Goal: Find specific page/section: Find specific page/section

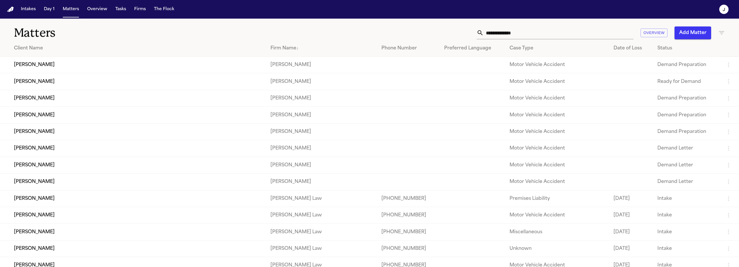
scroll to position [11038, 0]
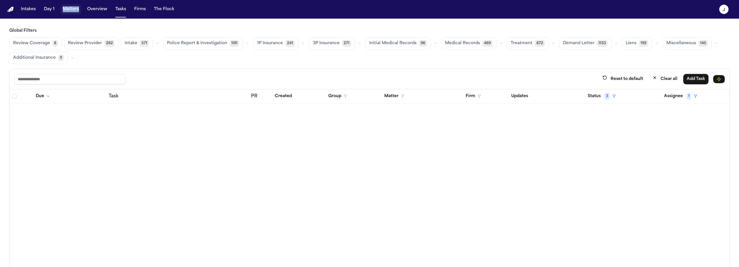
scroll to position [4556, 0]
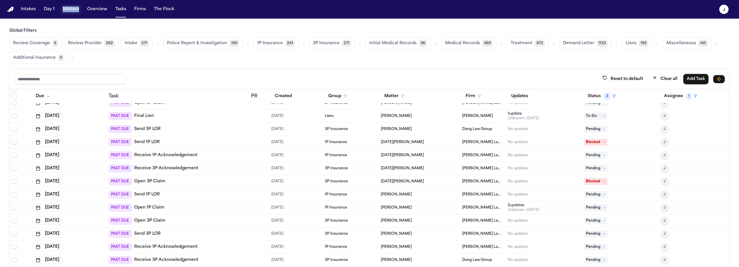
click at [76, 10] on button "Matters" at bounding box center [70, 9] width 21 height 10
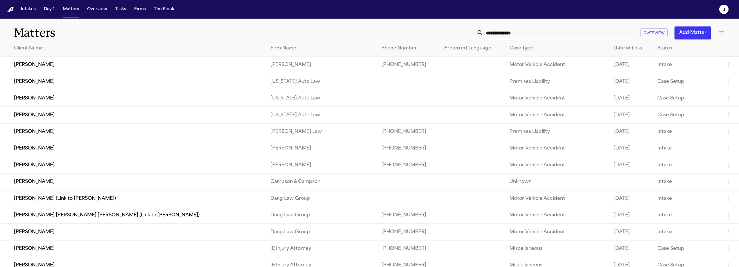
click at [515, 40] on th "Case Type" at bounding box center [557, 48] width 104 height 17
click at [515, 34] on input "text" at bounding box center [559, 32] width 150 height 13
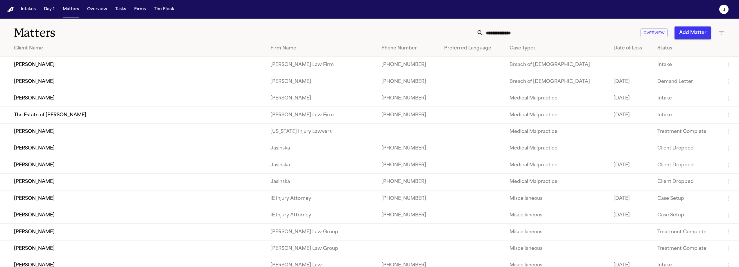
click at [511, 33] on input "text" at bounding box center [559, 32] width 150 height 13
type input "*"
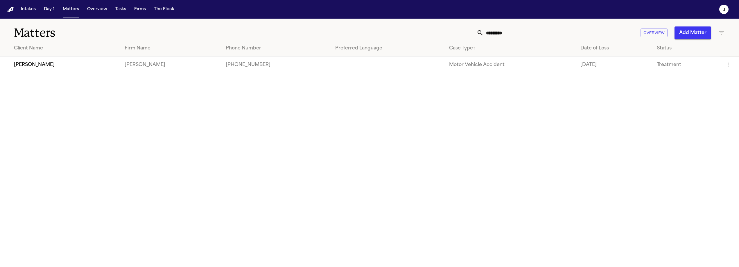
type input "*********"
click at [73, 69] on td "[PERSON_NAME]" at bounding box center [60, 65] width 120 height 17
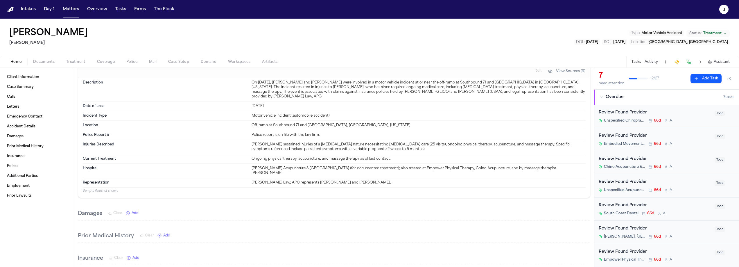
scroll to position [265, 0]
click at [36, 62] on span "Documents" at bounding box center [43, 62] width 21 height 5
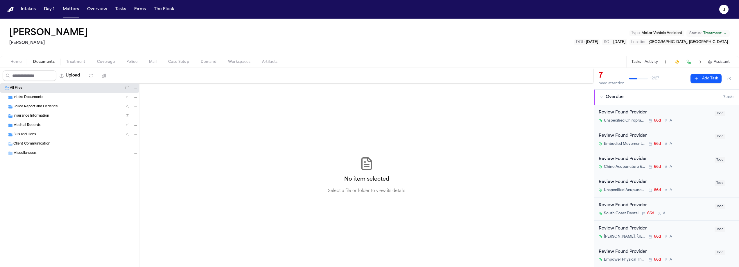
click at [27, 100] on div "Intake Documents ( 1 )" at bounding box center [69, 97] width 139 height 9
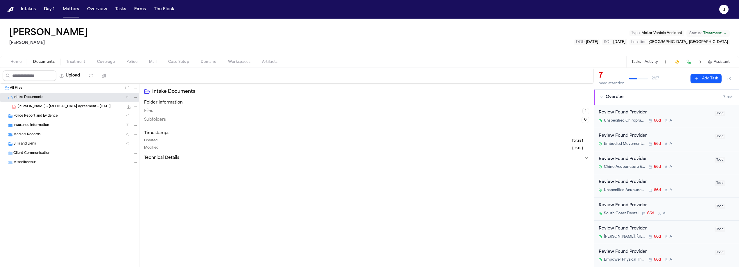
click at [42, 106] on span "[PERSON_NAME] - [MEDICAL_DATA] Agreement - [DATE]" at bounding box center [63, 106] width 93 height 5
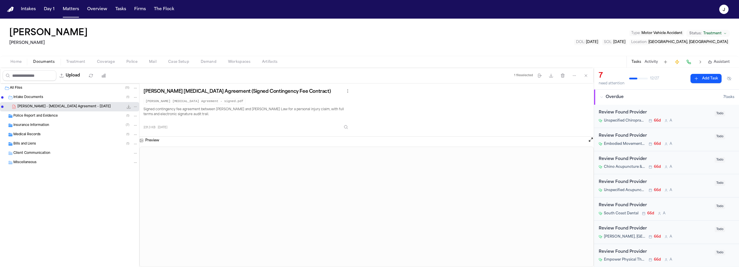
click at [37, 125] on span "Insurance Information" at bounding box center [31, 125] width 36 height 5
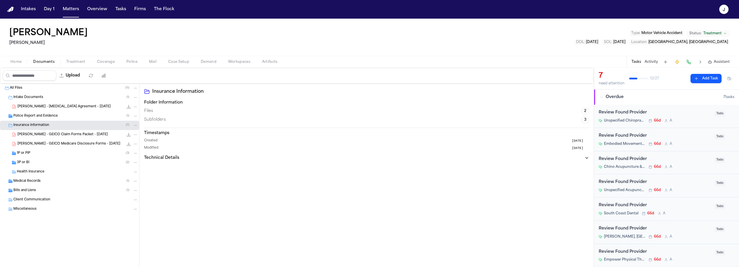
click at [34, 174] on div "Health Insurance" at bounding box center [69, 171] width 139 height 9
click at [29, 182] on span "Medical Records" at bounding box center [26, 181] width 27 height 5
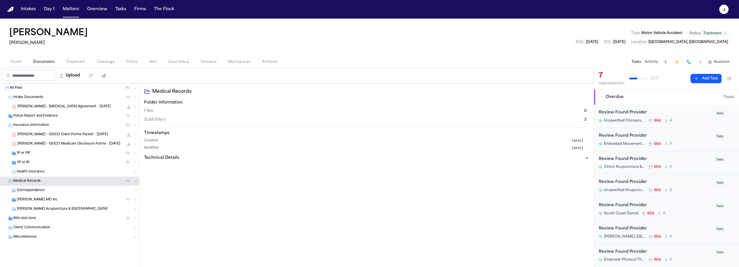
click at [36, 200] on span "[PERSON_NAME] MD Inc" at bounding box center [37, 199] width 41 height 5
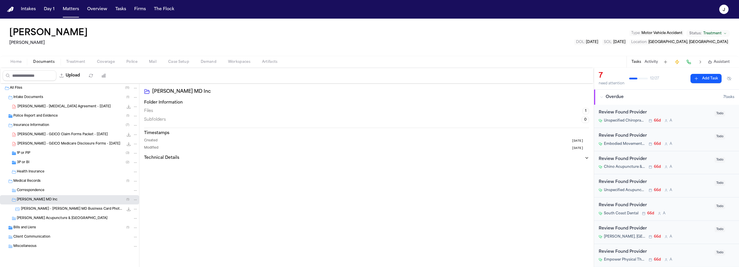
click at [60, 210] on span "[PERSON_NAME] - [PERSON_NAME] MD Business Card Photo - [DATE]" at bounding box center [72, 209] width 103 height 5
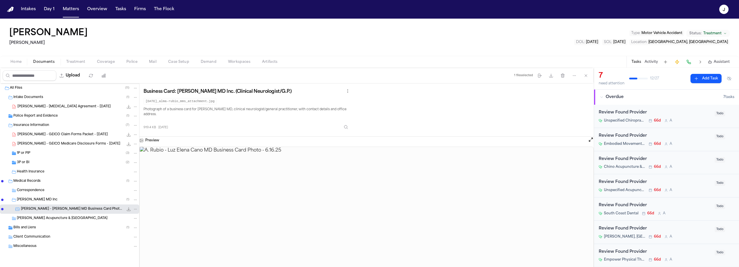
click at [26, 227] on span "Bills and Liens" at bounding box center [24, 227] width 23 height 5
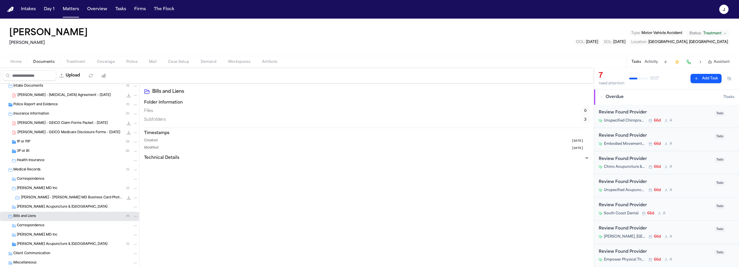
scroll to position [25, 0]
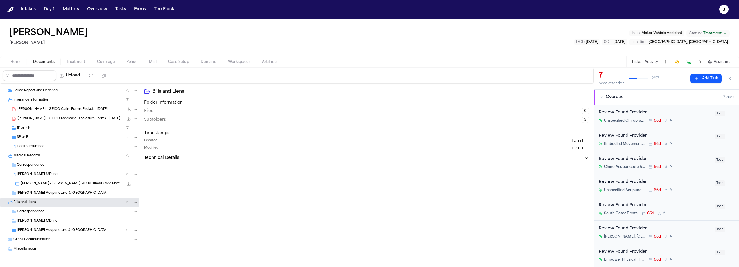
click at [66, 229] on span "[PERSON_NAME] Acupuncture & [GEOGRAPHIC_DATA]" at bounding box center [62, 230] width 91 height 5
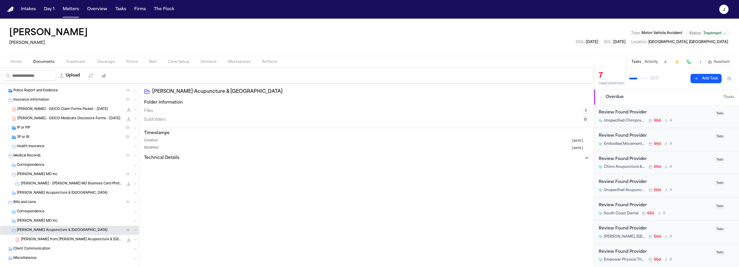
click at [57, 239] on span "[PERSON_NAME] from [PERSON_NAME] Acupuncture & [GEOGRAPHIC_DATA] - [DATE]" at bounding box center [72, 239] width 103 height 5
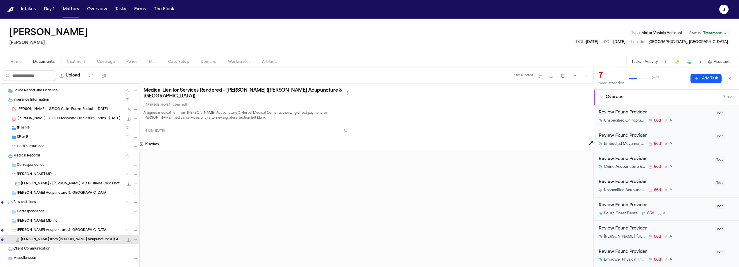
click at [33, 252] on div "Client Communication" at bounding box center [69, 248] width 139 height 9
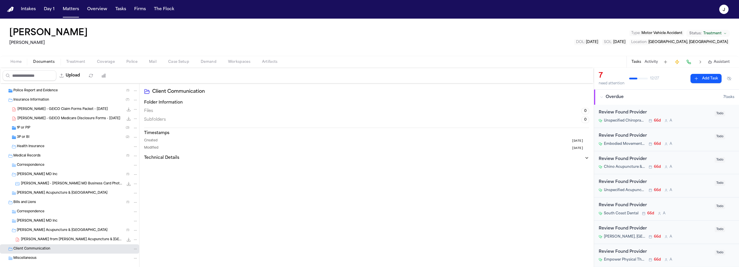
click at [30, 91] on span "Police Report and Evidence" at bounding box center [35, 90] width 44 height 5
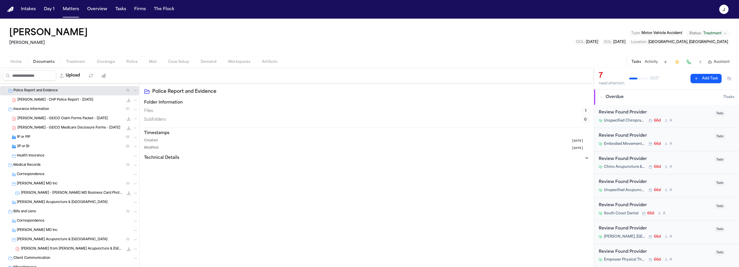
click at [46, 99] on span "[PERSON_NAME] - CHP Police Report - [DATE]" at bounding box center [55, 100] width 76 height 5
